Goal: Find specific page/section: Find specific page/section

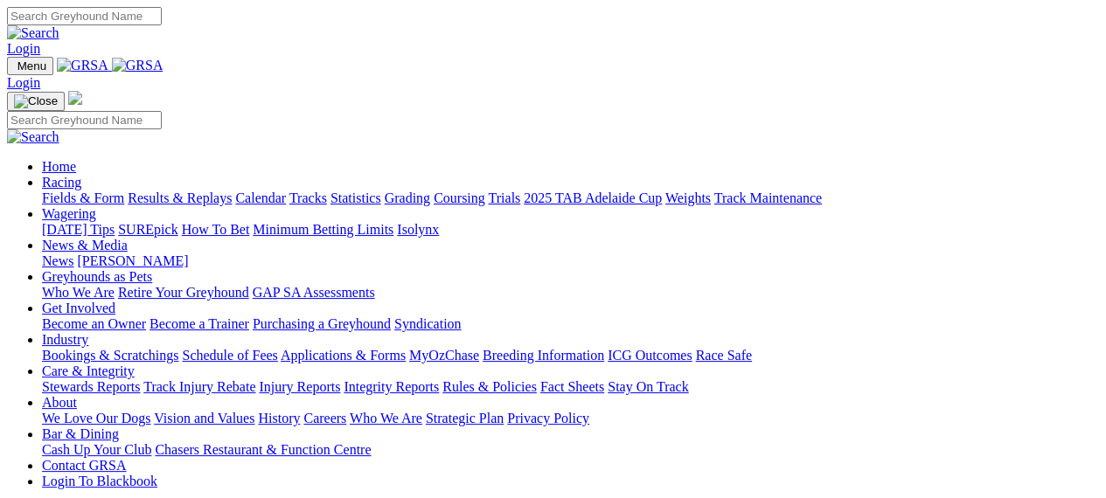
click at [140, 379] on link "Stewards Reports" at bounding box center [91, 386] width 98 height 15
